Goal: Task Accomplishment & Management: Use online tool/utility

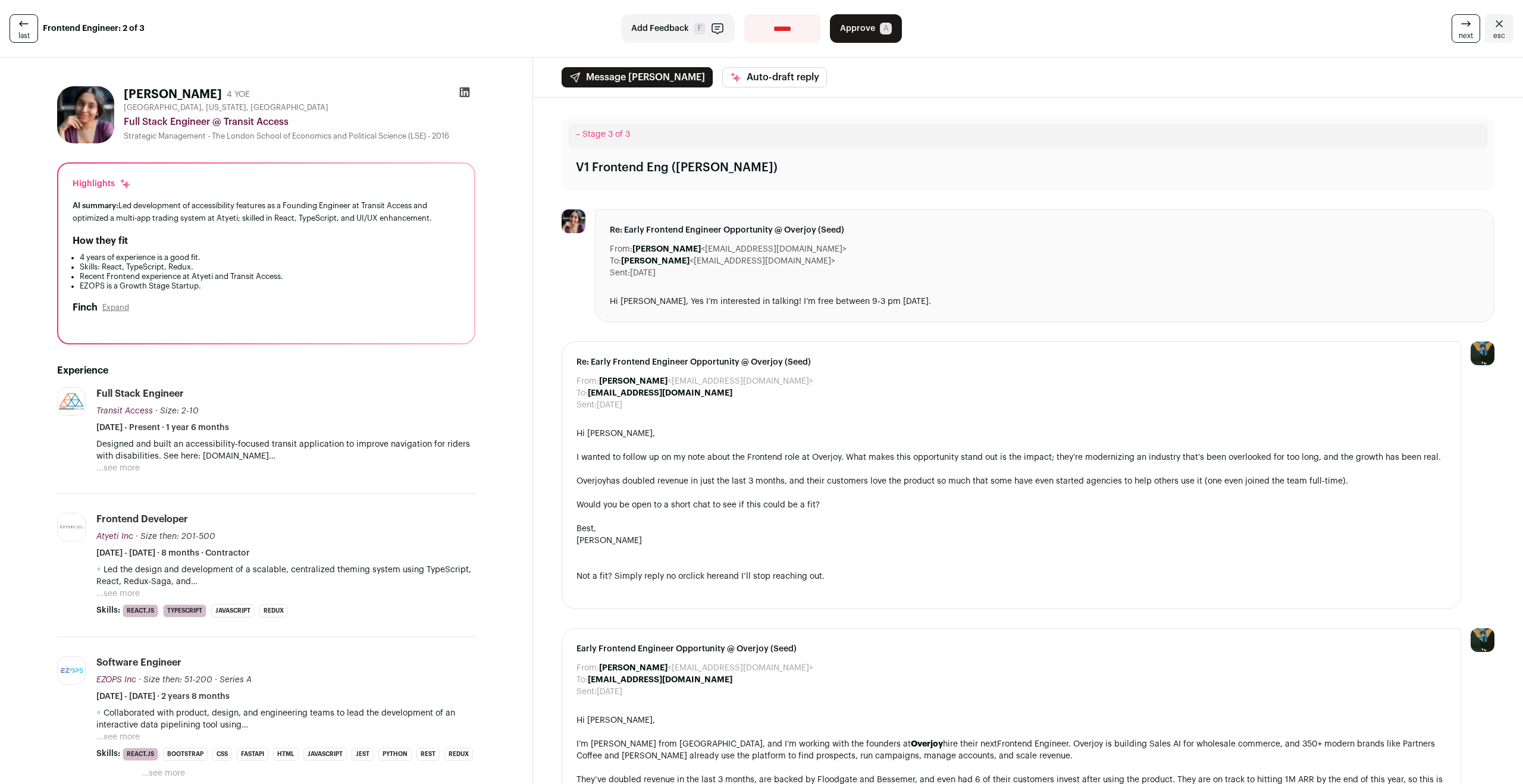
click at [112, 305] on button "Expand" at bounding box center [115, 308] width 26 height 10
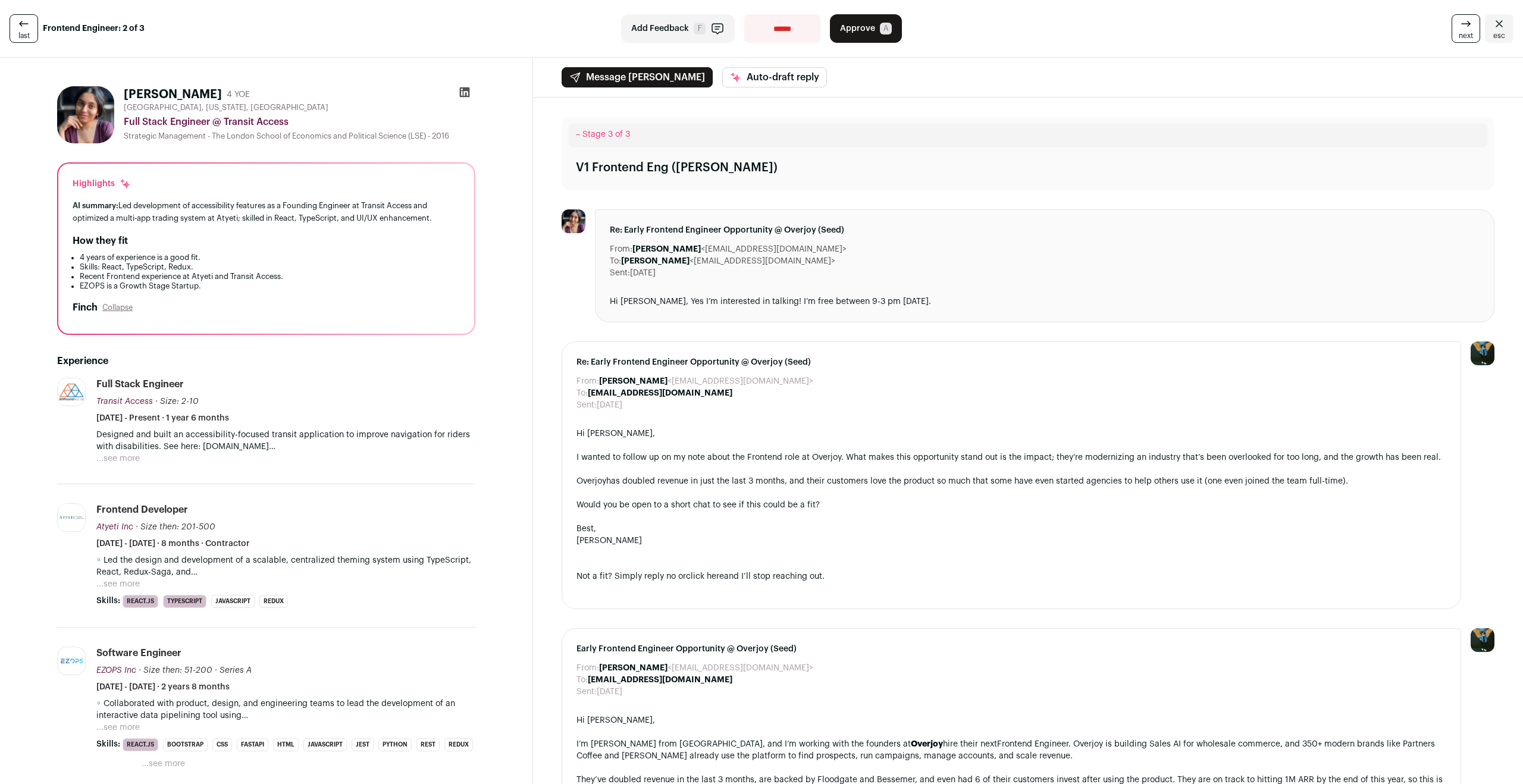
click at [125, 306] on button "Collapse" at bounding box center [117, 308] width 30 height 10
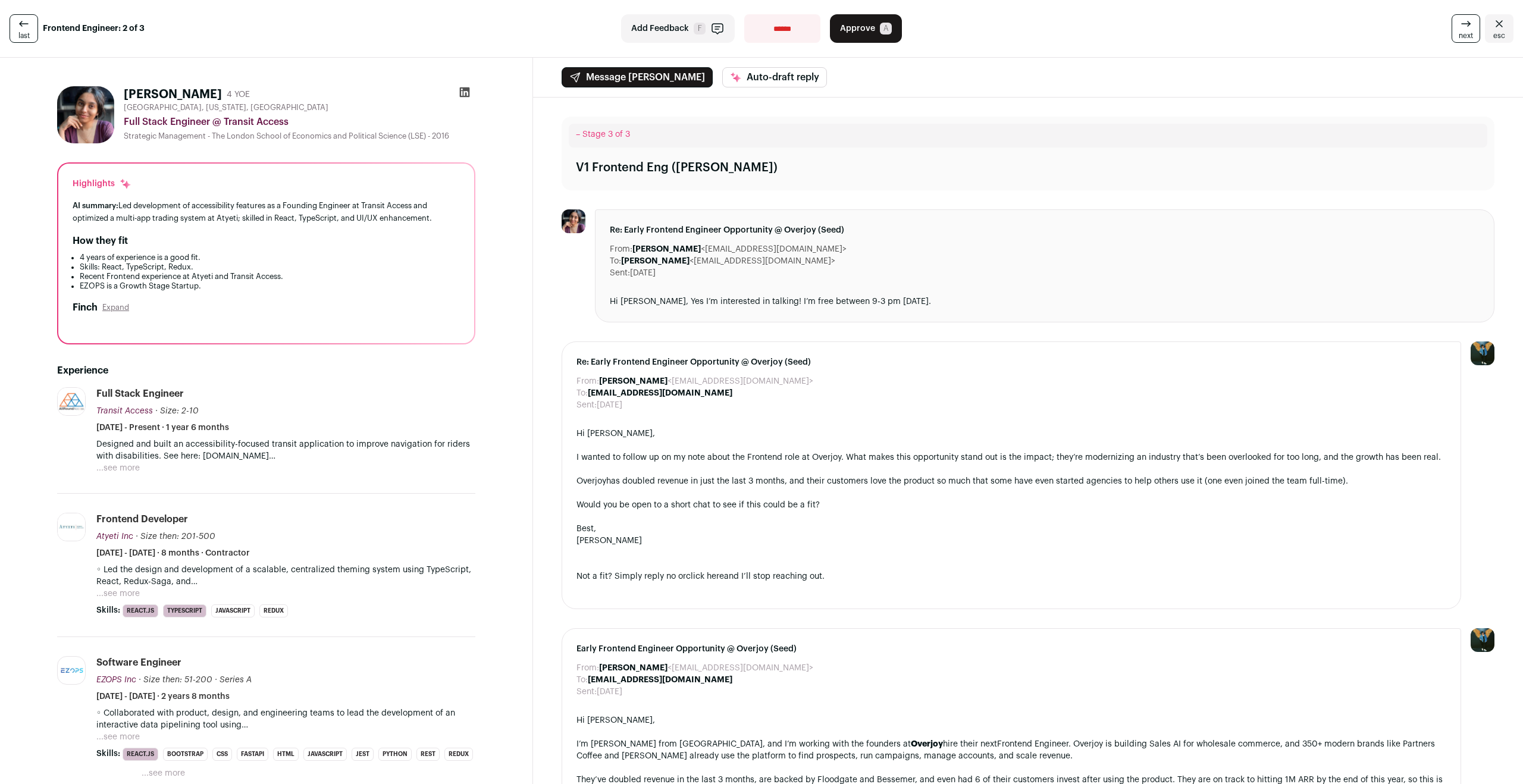
click at [313, 327] on div "[PERSON_NAME] Expand" at bounding box center [266, 315] width 387 height 29
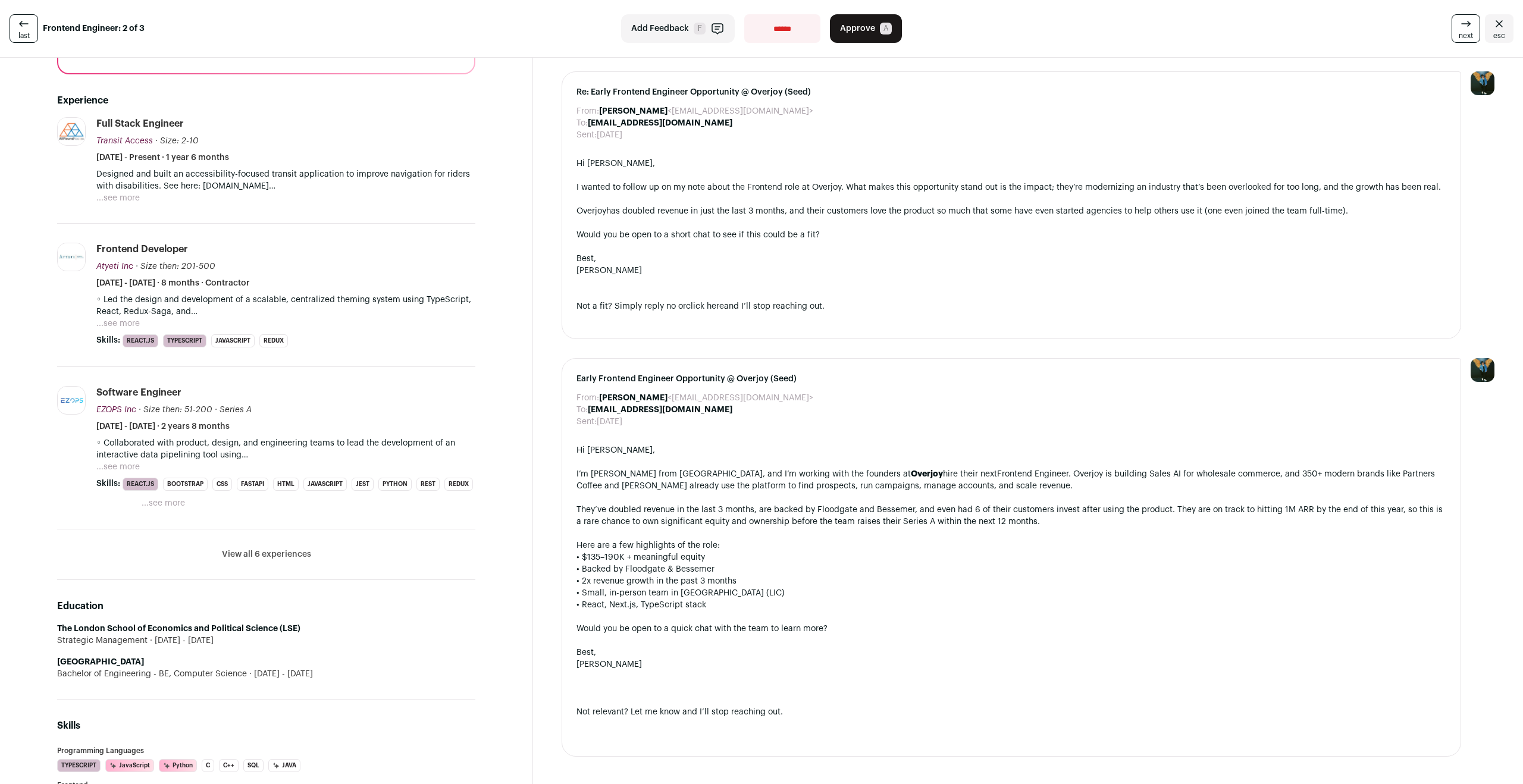
scroll to position [278, 0]
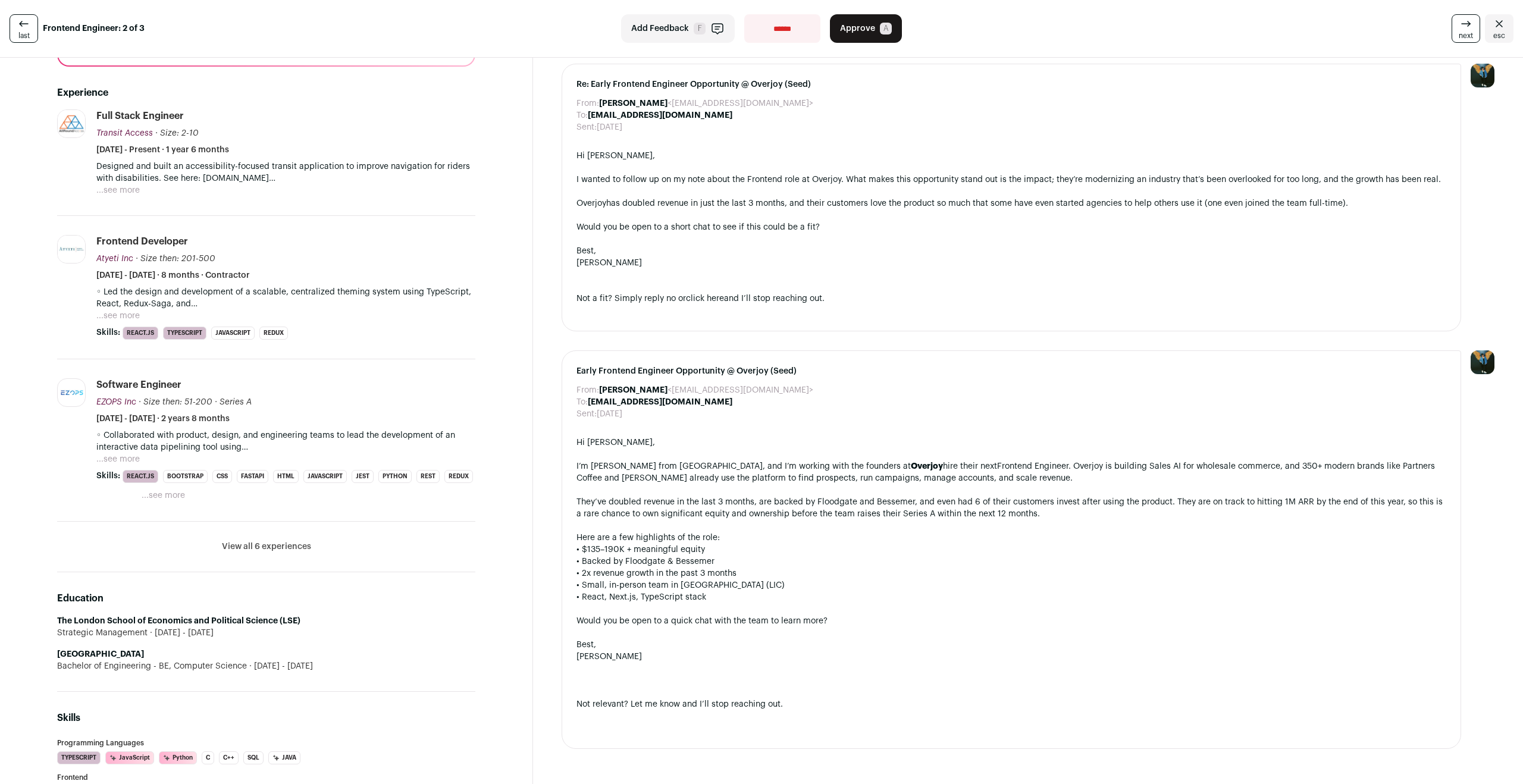
click at [272, 553] on li "View all 6 experiences View less" at bounding box center [266, 546] width 418 height 50
click at [277, 547] on button "View all 6 experiences" at bounding box center [266, 546] width 89 height 12
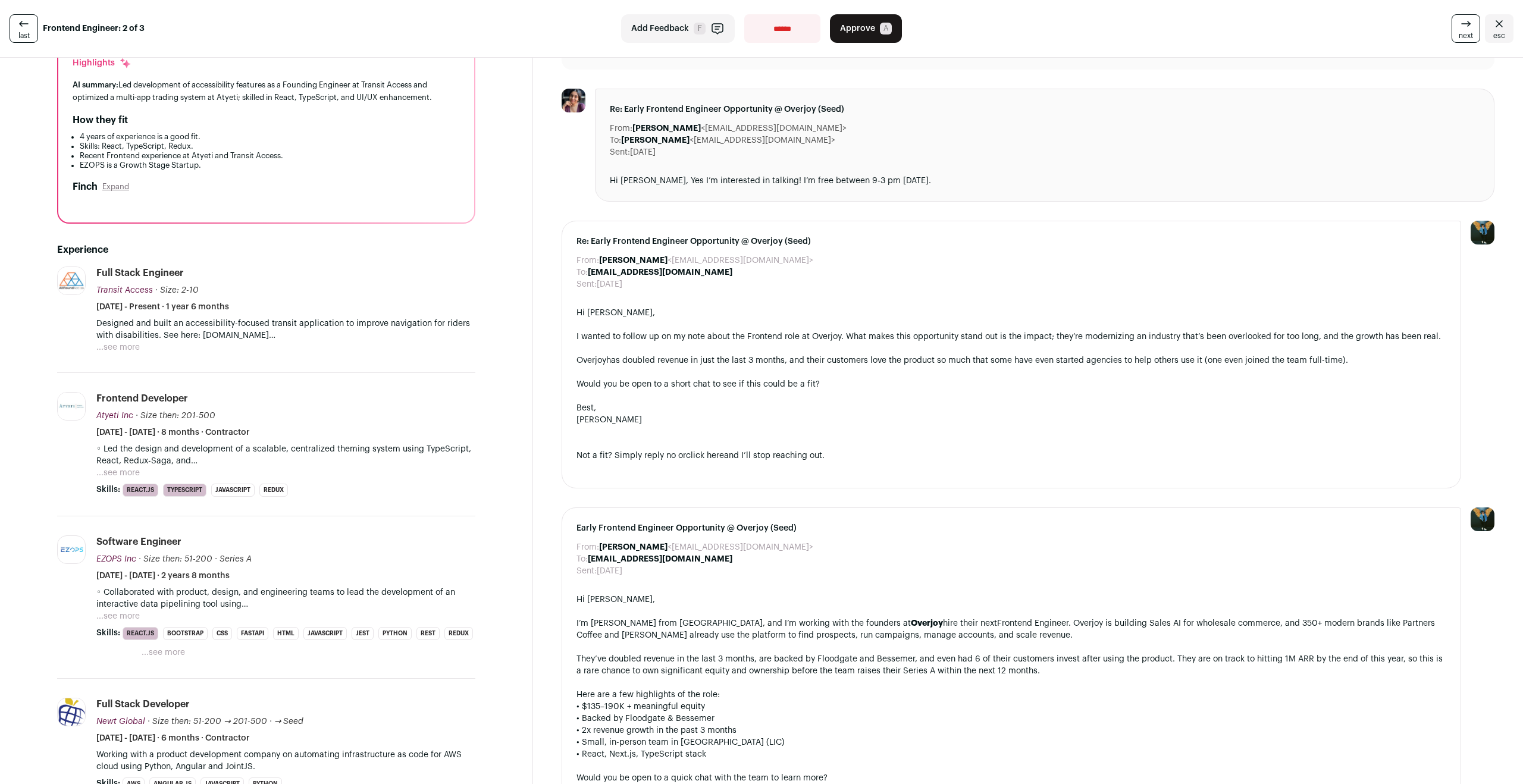
scroll to position [0, 0]
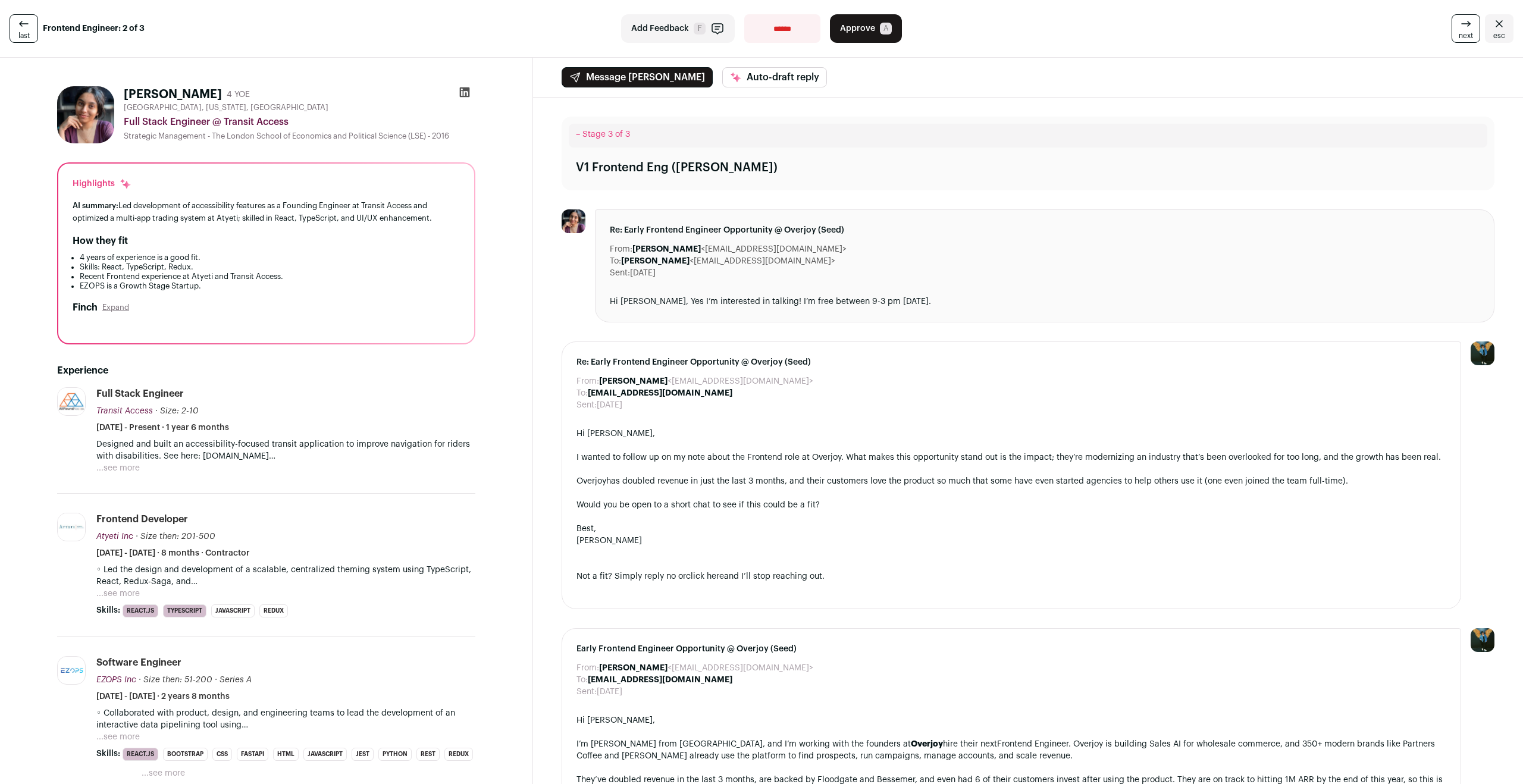
click at [465, 87] on icon at bounding box center [465, 92] width 10 height 10
click at [21, 26] on icon at bounding box center [23, 23] width 14 height 14
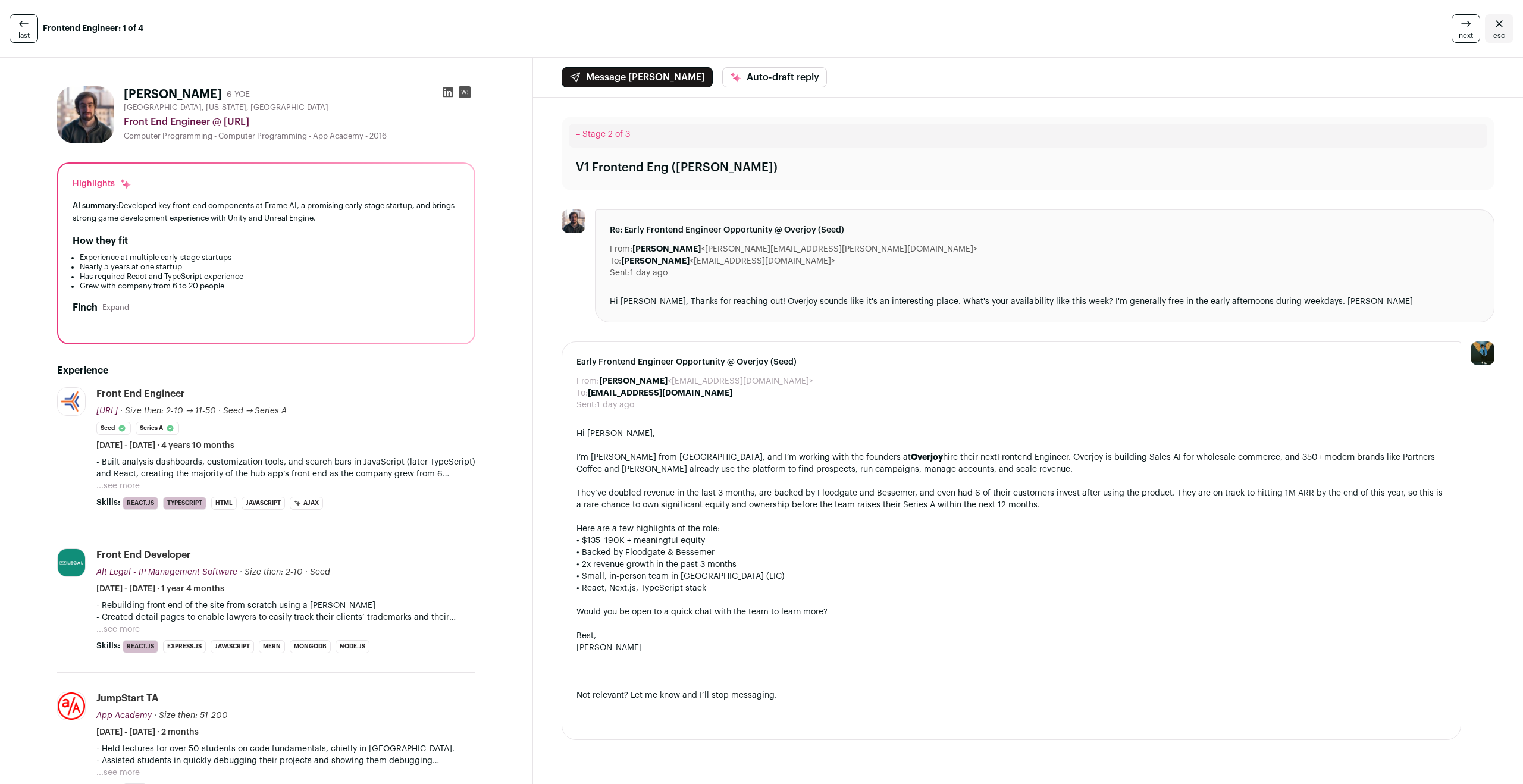
click at [21, 26] on icon at bounding box center [23, 23] width 14 height 14
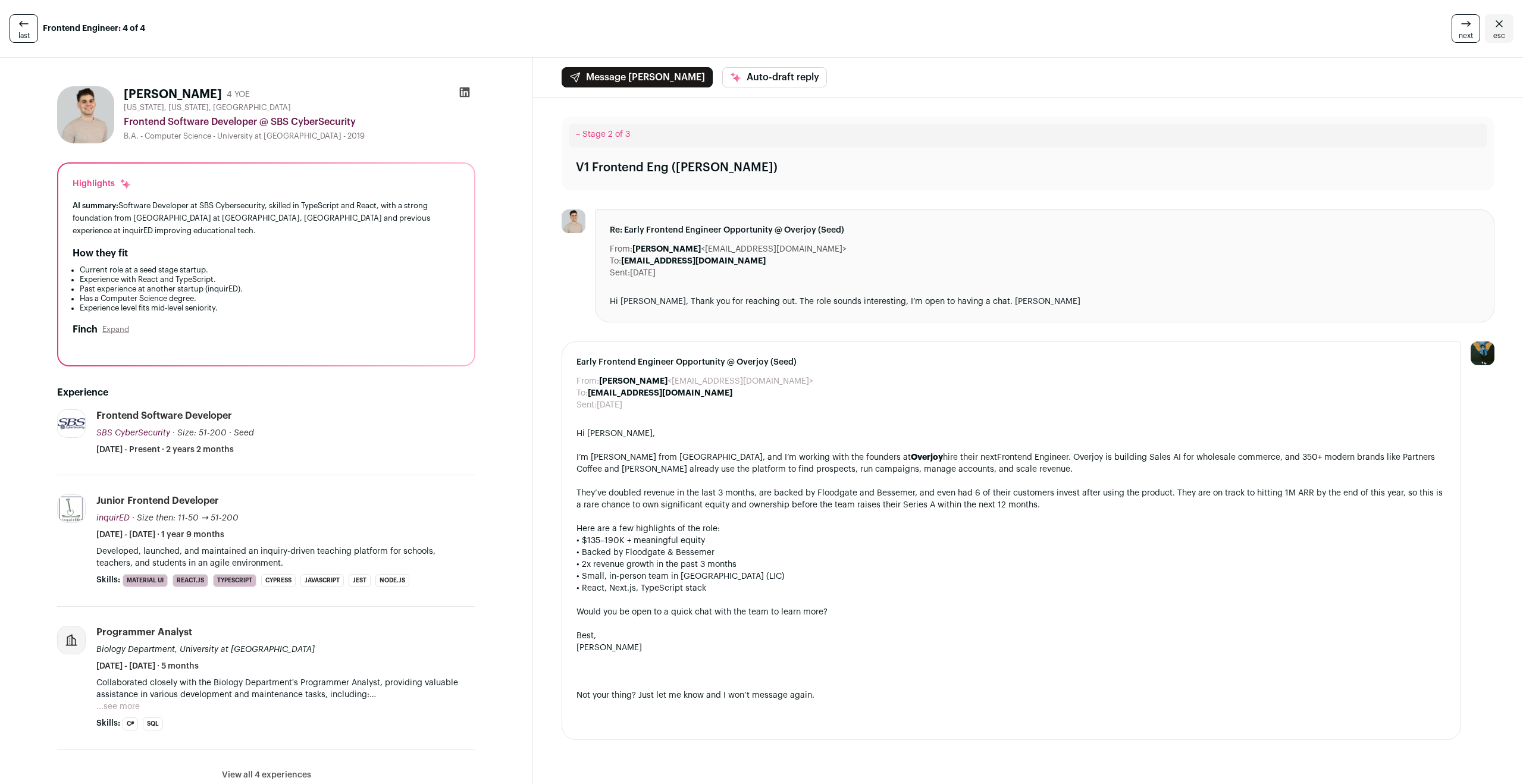
click at [21, 26] on icon at bounding box center [23, 23] width 14 height 14
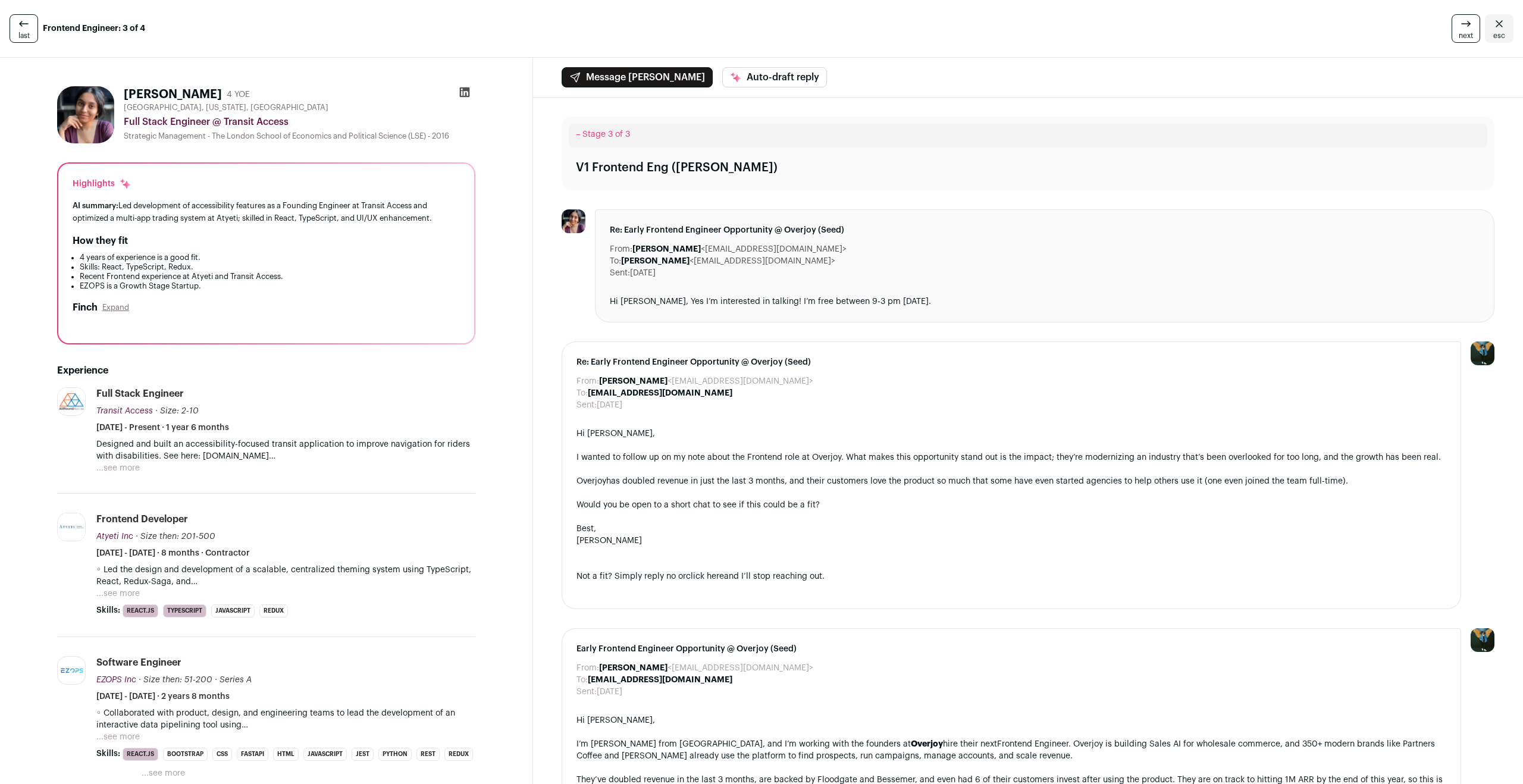
click at [1492, 24] on icon "Close" at bounding box center [1498, 23] width 14 height 14
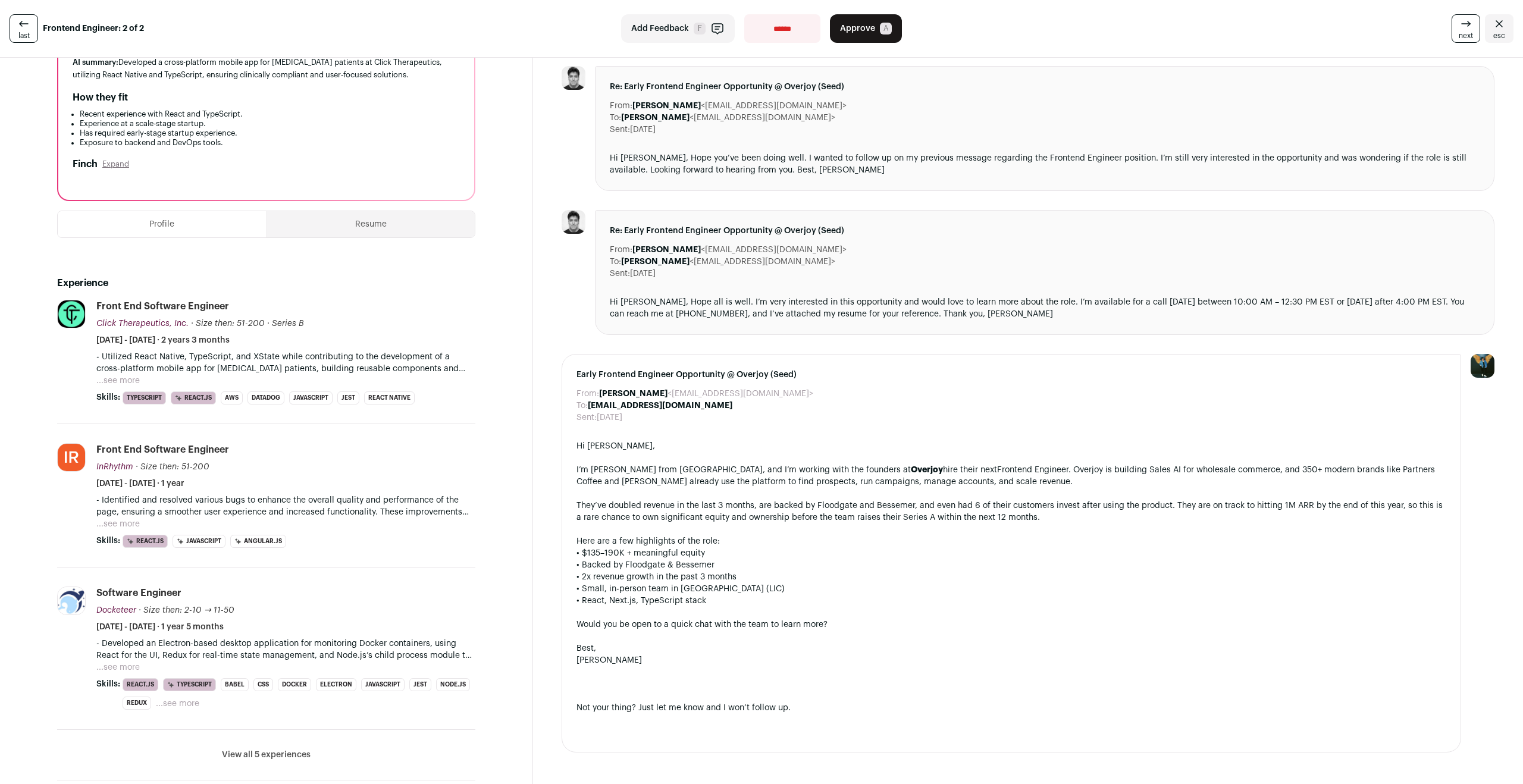
scroll to position [170, 0]
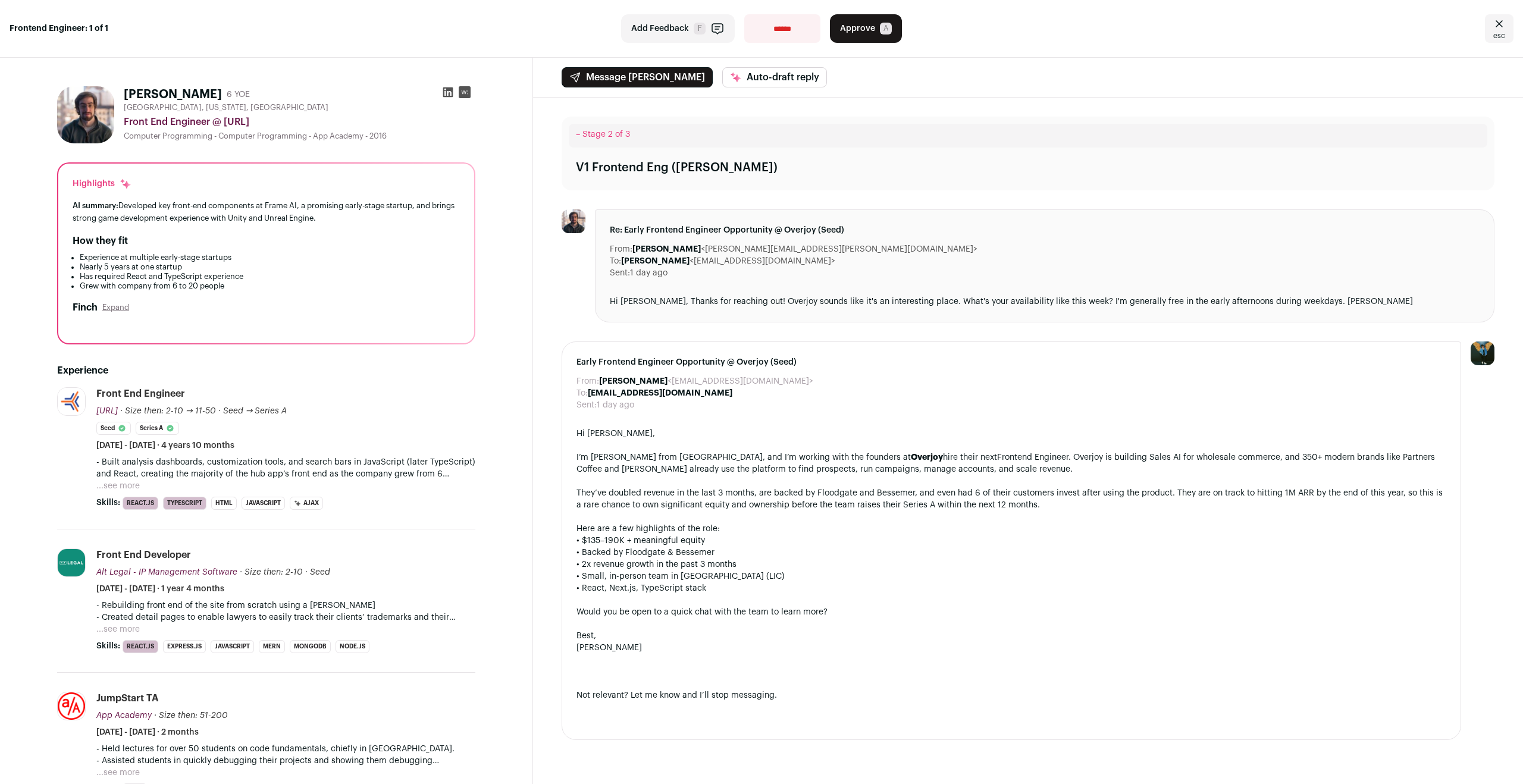
click at [451, 90] on icon at bounding box center [448, 92] width 10 height 10
